Goal: Transaction & Acquisition: Purchase product/service

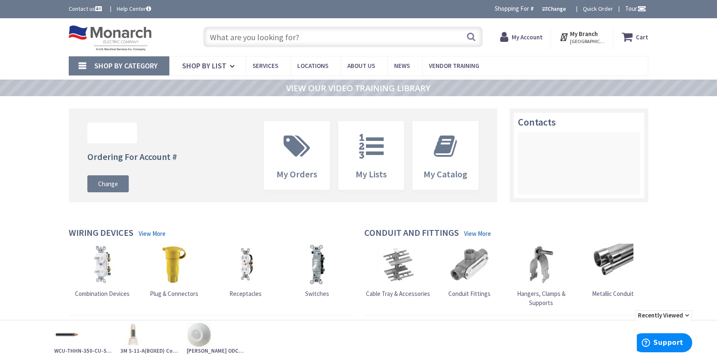
click at [355, 30] on input "text" at bounding box center [342, 36] width 279 height 21
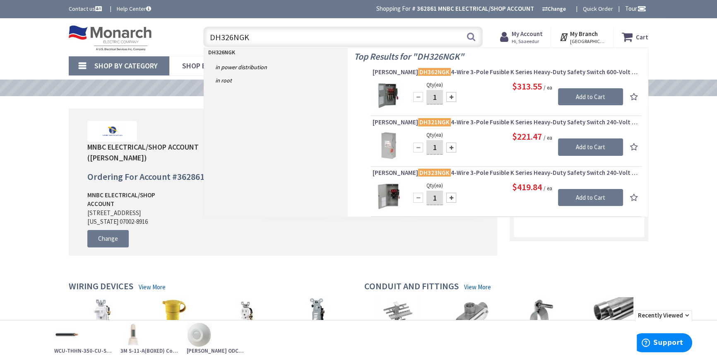
click at [506, 258] on div "Upload Logo MNBC ELECTRICAL/SHOP ACCOUNT (Saaeedur Rahman) Ordering For Account…" at bounding box center [359, 188] width 580 height 160
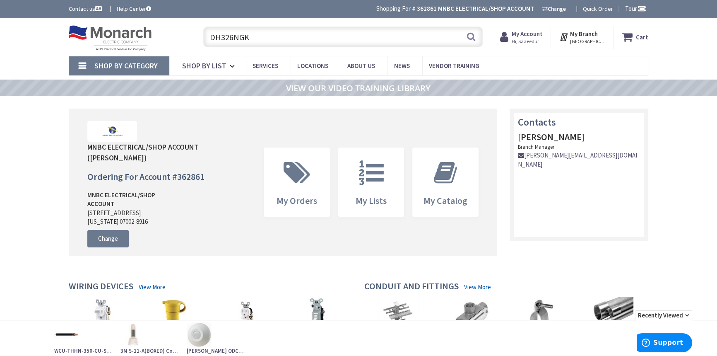
click at [327, 43] on input "DH326NGK" at bounding box center [342, 36] width 279 height 21
type input "DH326NGK"
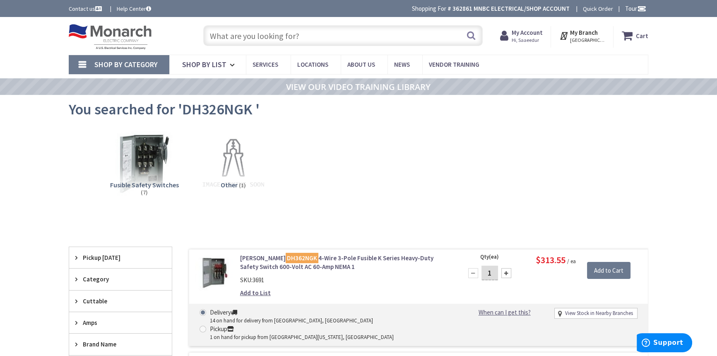
click at [254, 40] on input "text" at bounding box center [342, 35] width 279 height 21
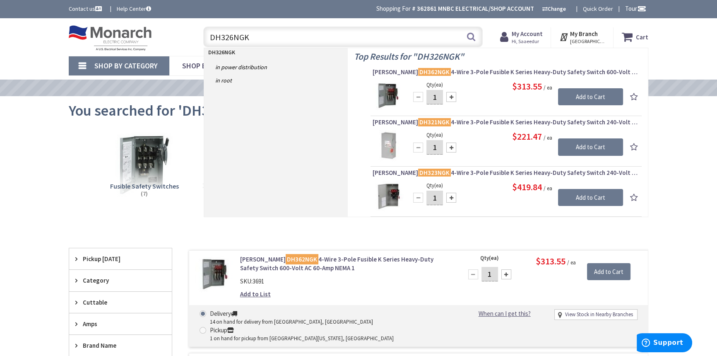
click at [254, 40] on input "DH326NGK" at bounding box center [342, 36] width 279 height 21
type input "DH326NGK"
